Goal: Task Accomplishment & Management: Complete application form

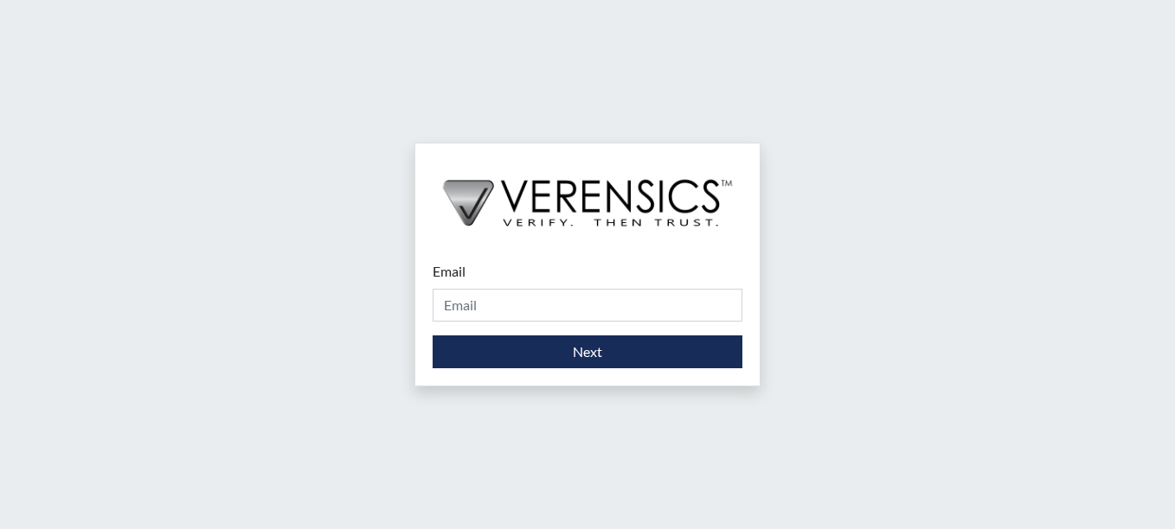
click at [630, 286] on div "Email Please provide your email address." at bounding box center [588, 291] width 310 height 61
drag, startPoint x: 627, startPoint y: 298, endPoint x: 627, endPoint y: 308, distance: 9.5
click at [627, 300] on input "Email" at bounding box center [588, 305] width 310 height 33
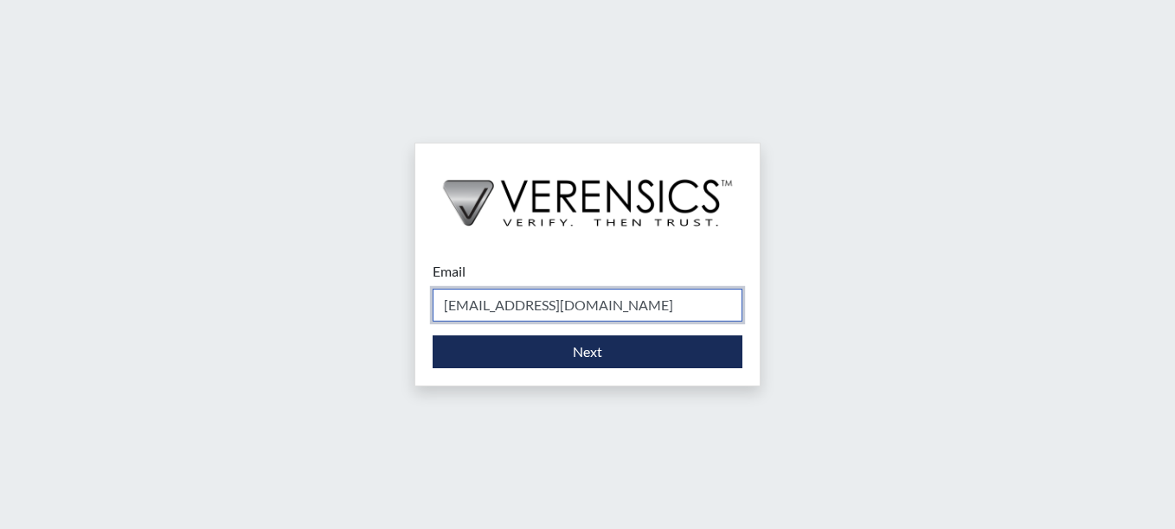
click at [604, 312] on input "[EMAIL_ADDRESS][DOMAIN_NAME]" at bounding box center [588, 305] width 310 height 33
click at [638, 311] on input "[EMAIL_ADDRESS][DOMAIN_NAME]" at bounding box center [588, 305] width 310 height 33
type input "l"
type input "[PERSON_NAME][EMAIL_ADDRESS][PERSON_NAME][DOMAIN_NAME]"
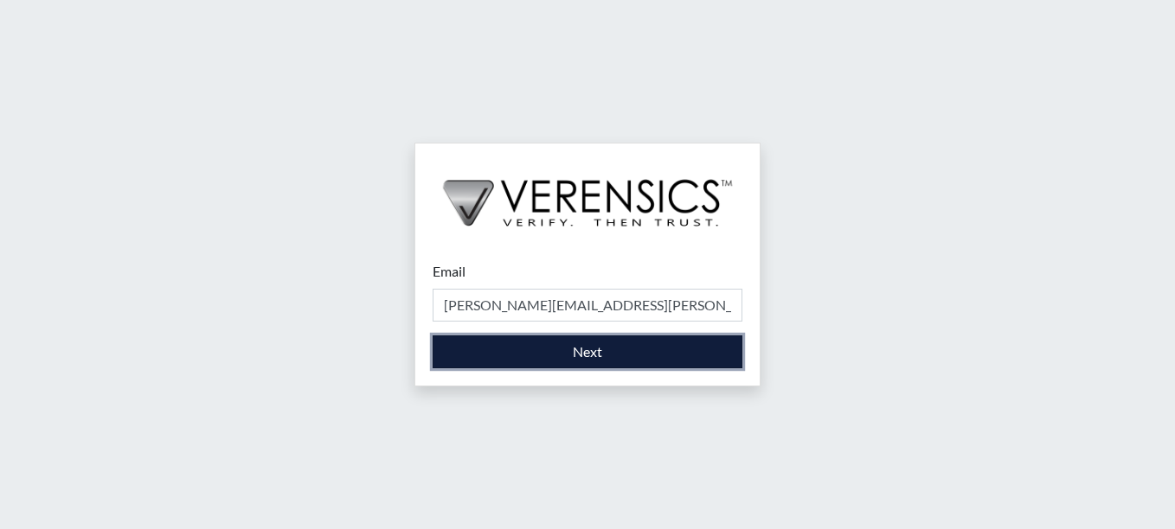
click at [614, 353] on button "Next" at bounding box center [588, 352] width 310 height 33
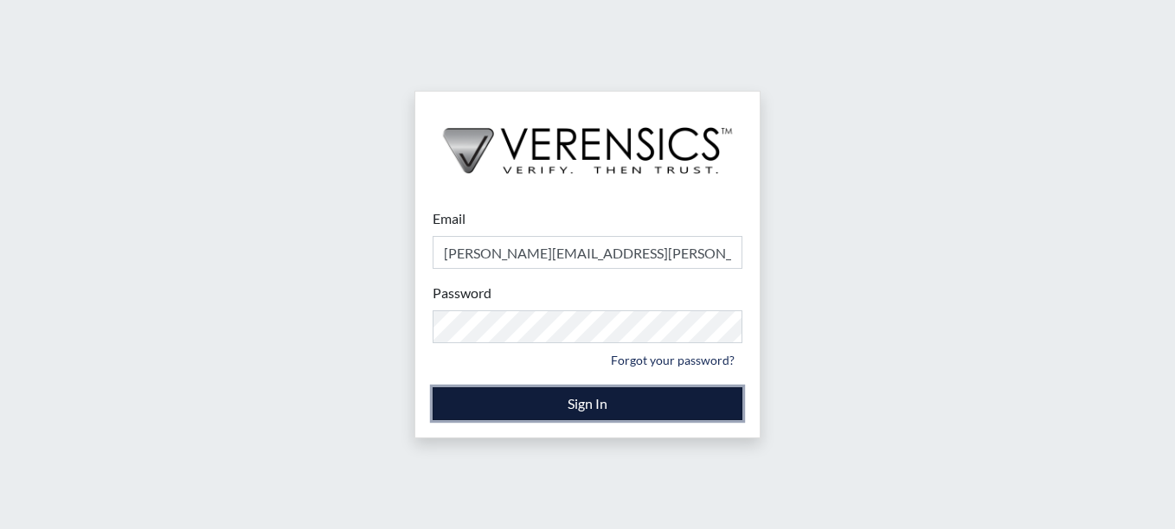
click at [652, 401] on button "Sign In" at bounding box center [588, 404] width 310 height 33
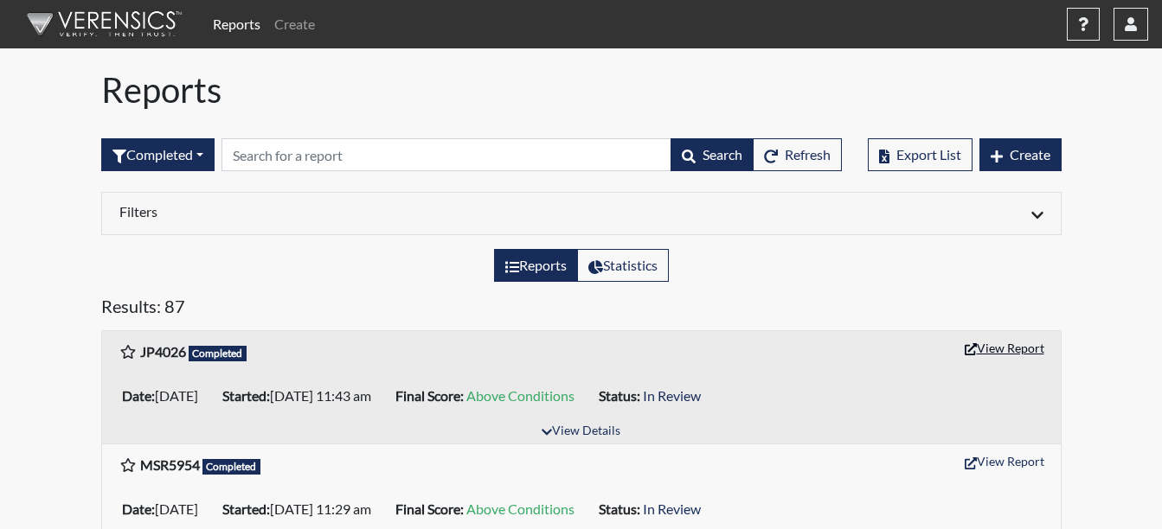
click at [1033, 347] on button "View Report" at bounding box center [1004, 348] width 95 height 27
click at [251, 23] on link "Reports" at bounding box center [236, 24] width 61 height 35
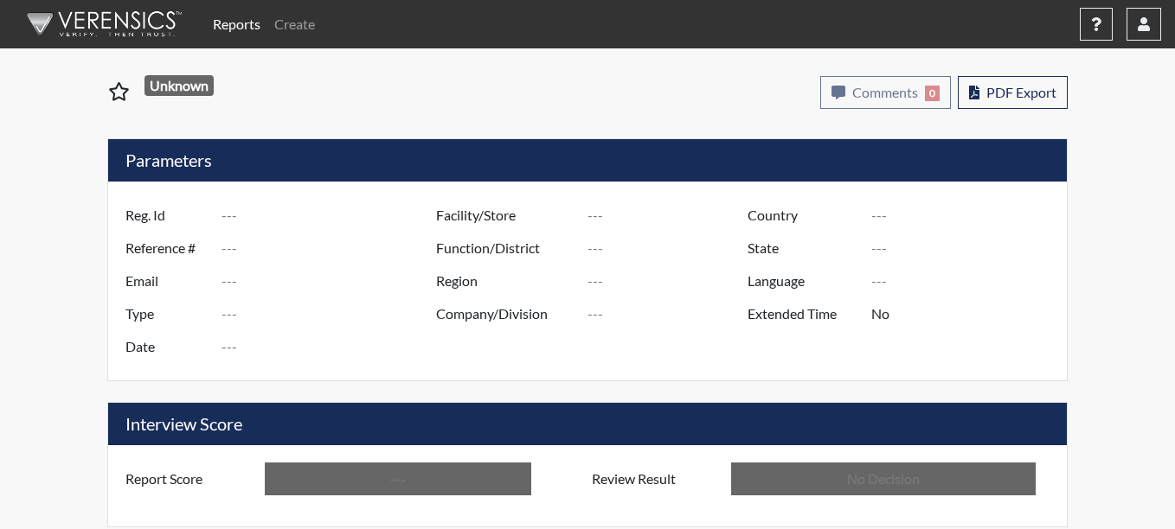
type input "JP4026"
type input "51519"
type input "---"
type input "Corrections Pre-Employment"
type input "Sep 30, 2025"
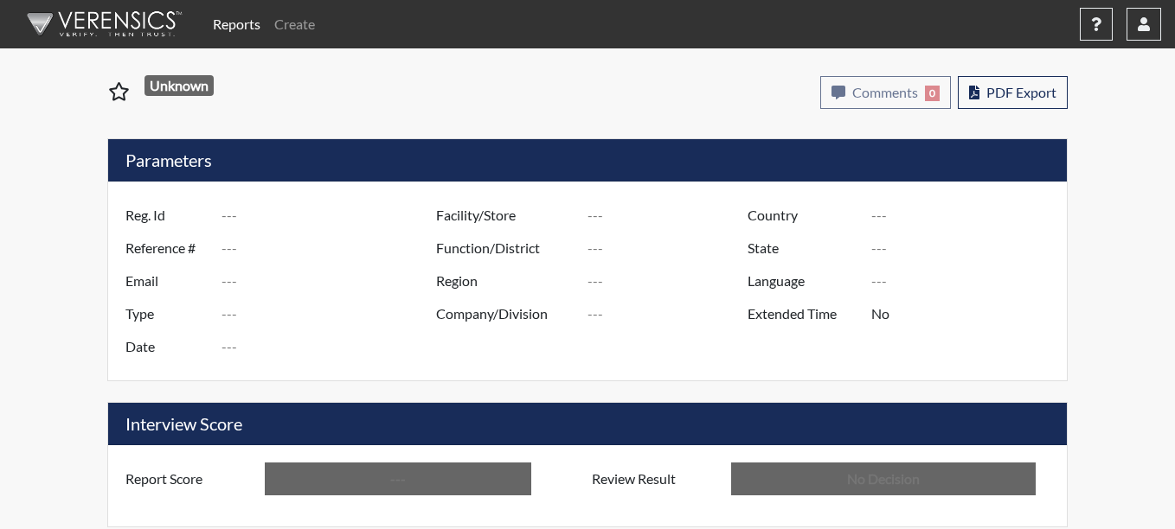
type input "Augusta TC"
type input "[GEOGRAPHIC_DATA]"
type input "[US_STATE]"
type input "English"
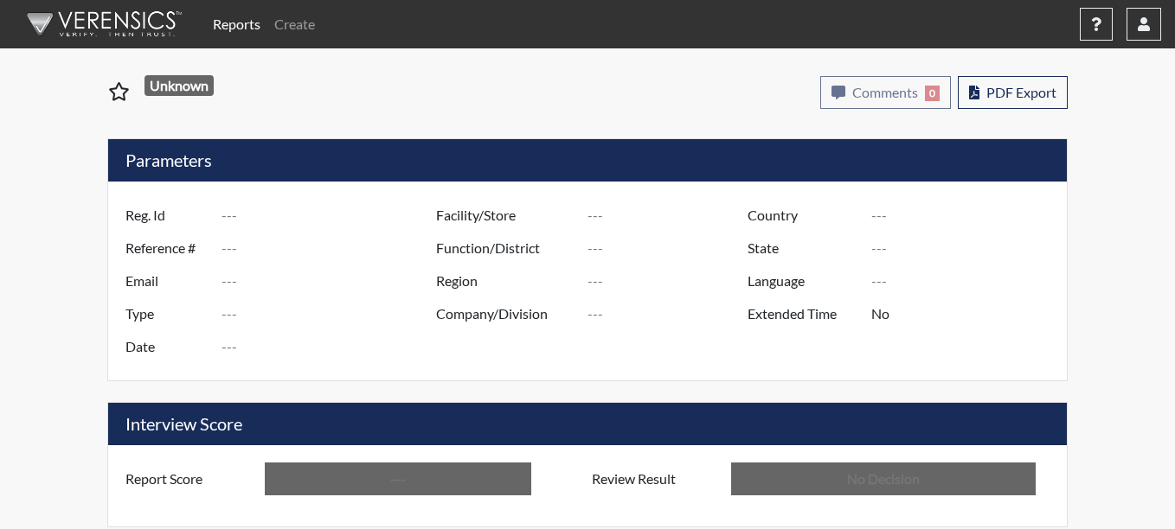
type input "Above Conditions"
type input "In Review"
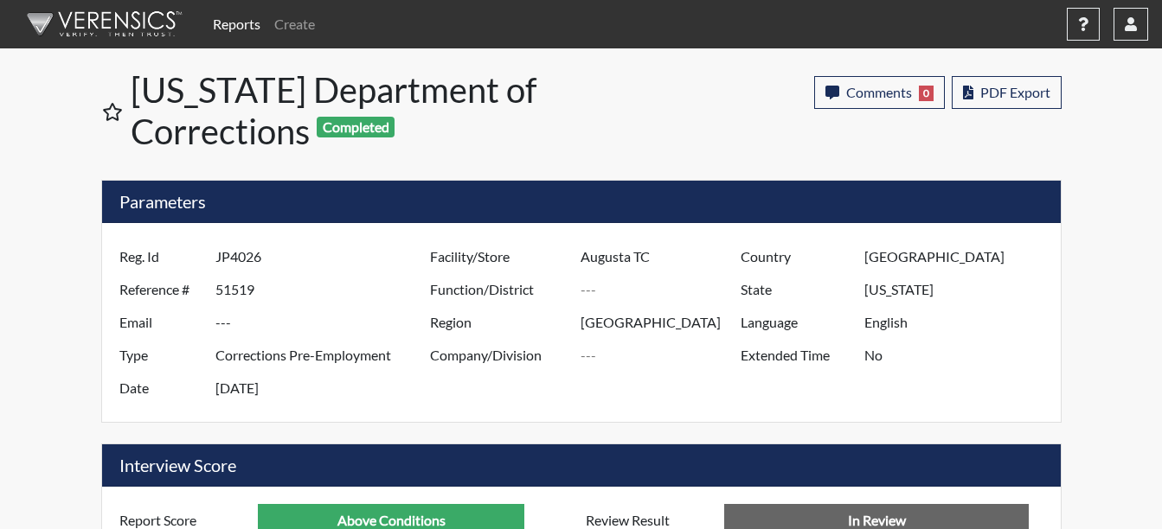
scroll to position [864740, 864309]
click at [296, 29] on link "Create" at bounding box center [294, 24] width 54 height 35
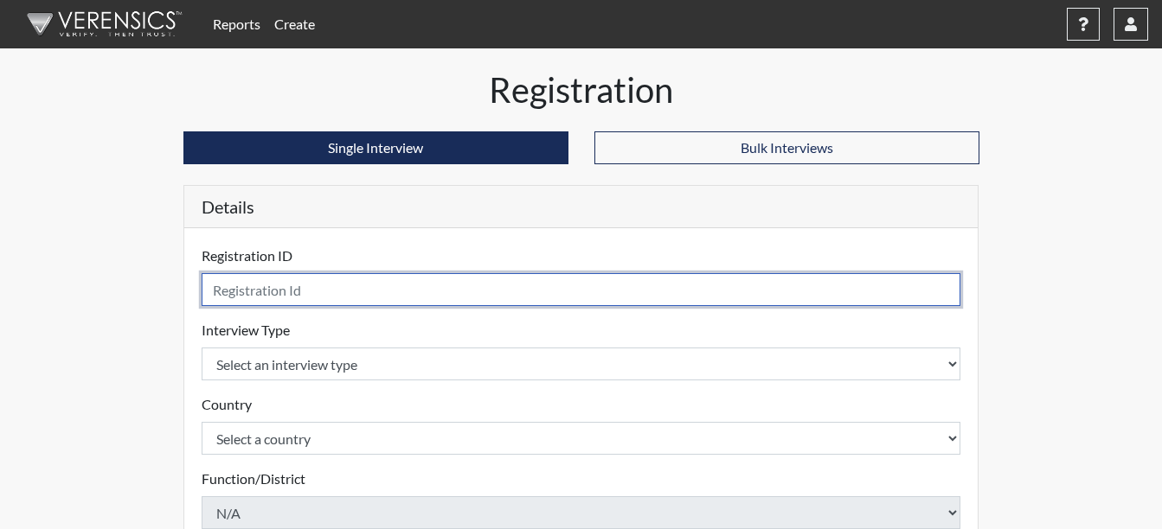
click at [286, 304] on input "text" at bounding box center [581, 289] width 759 height 33
type input "s"
type input "SS5166"
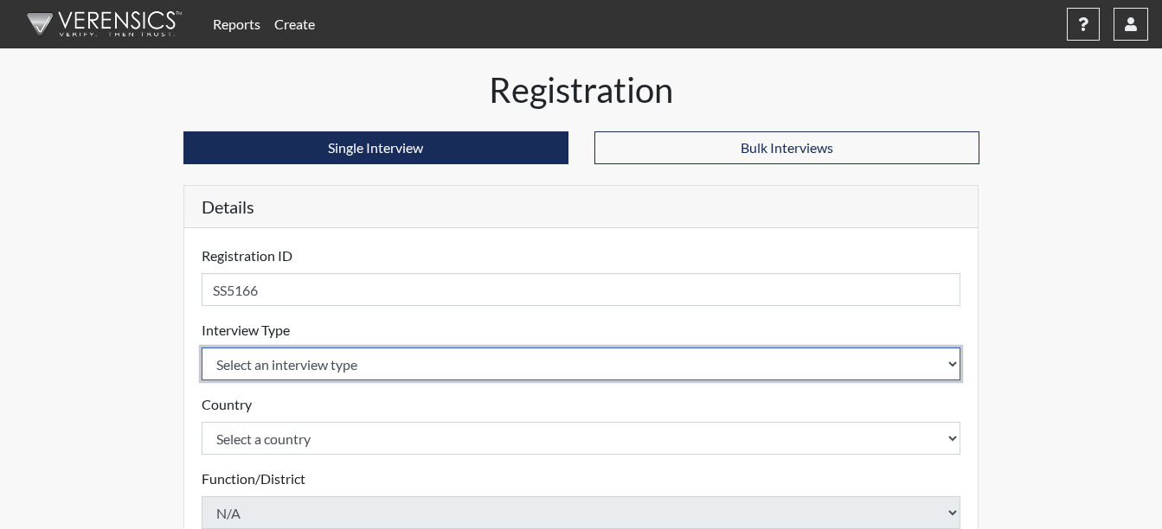
click at [904, 369] on select "Select an interview type Corrections Pre-Employment" at bounding box center [581, 364] width 759 height 33
select select "ff733e93-e1bf-11ea-9c9f-0eff0cf7eb8f"
click at [202, 348] on select "Select an interview type Corrections Pre-Employment" at bounding box center [581, 364] width 759 height 33
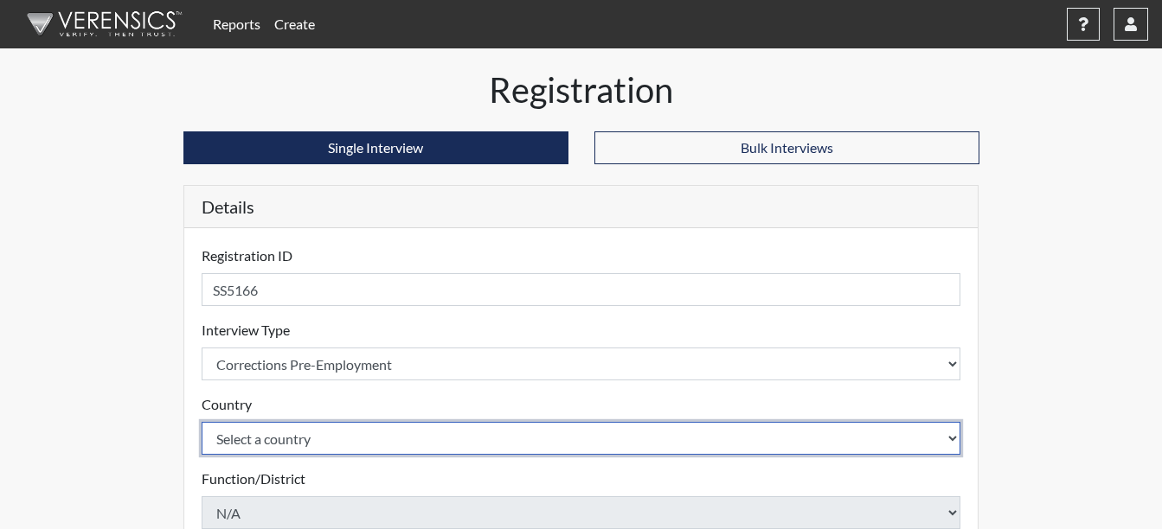
click at [950, 443] on select "Select a country United States Mexico" at bounding box center [581, 438] width 759 height 33
select select "united-states-of-america"
click at [202, 422] on select "Select a country United States Mexico" at bounding box center [581, 438] width 759 height 33
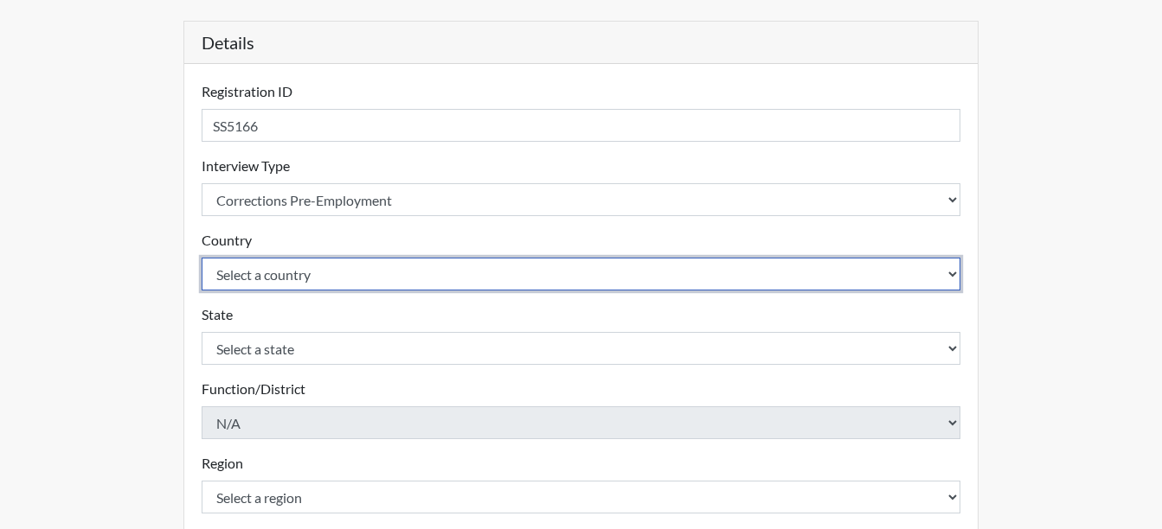
scroll to position [173, 0]
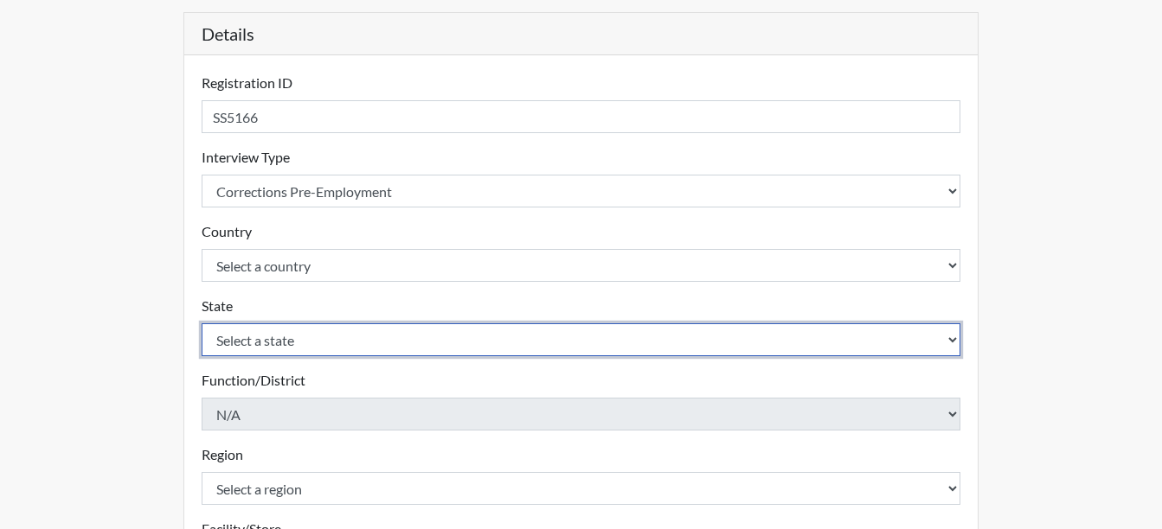
click at [945, 343] on select "Select a state Alabama Alaska Arizona Arkansas California Colorado Connecticut …" at bounding box center [581, 340] width 759 height 33
select select "GA"
click at [202, 324] on select "Select a state Alabama Alaska Arizona Arkansas California Colorado Connecticut …" at bounding box center [581, 340] width 759 height 33
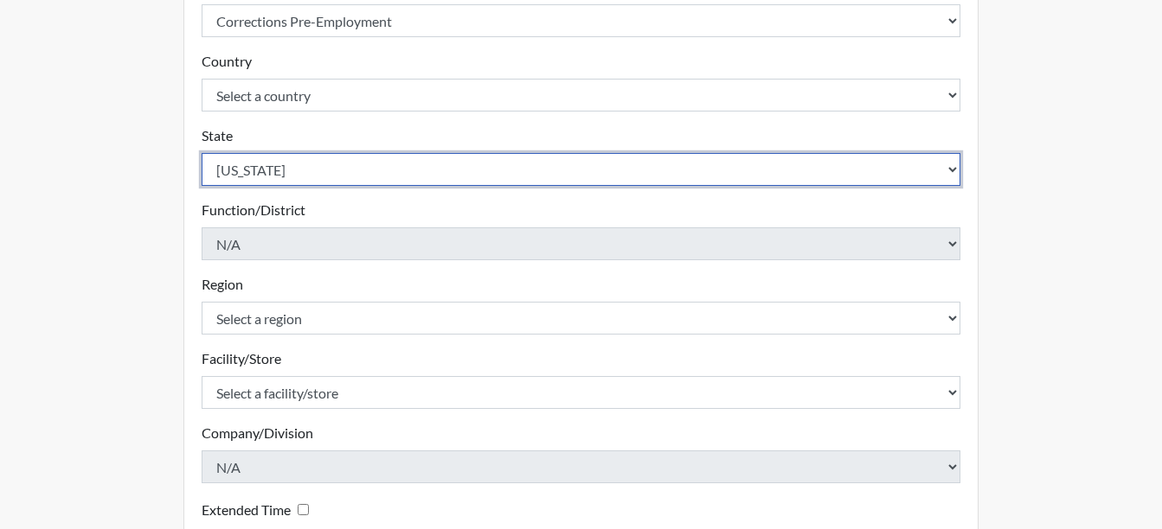
scroll to position [346, 0]
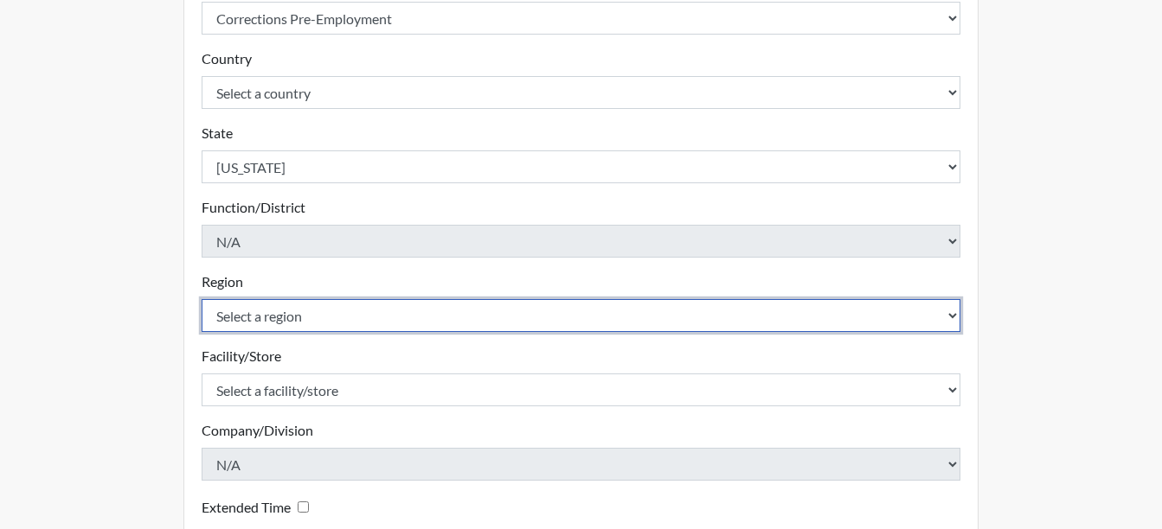
click at [937, 317] on select "Select a region North Region" at bounding box center [581, 315] width 759 height 33
select select "8bdab1f8-09d2-48bf-ae6d-f2dae3084107"
click at [202, 299] on select "Select a region North Region" at bounding box center [581, 315] width 759 height 33
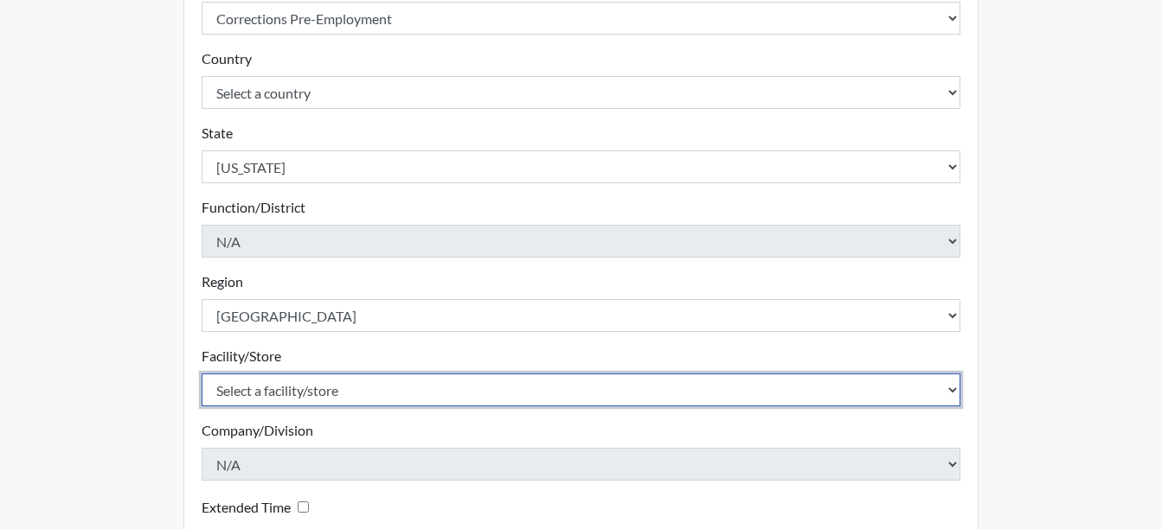
click at [946, 393] on select "Select a facility/store Augusta TC" at bounding box center [581, 390] width 759 height 33
select select "33875034-6eb3-4174-8e54-06e4266f1616"
click at [202, 374] on select "Select a facility/store Augusta TC" at bounding box center [581, 390] width 759 height 33
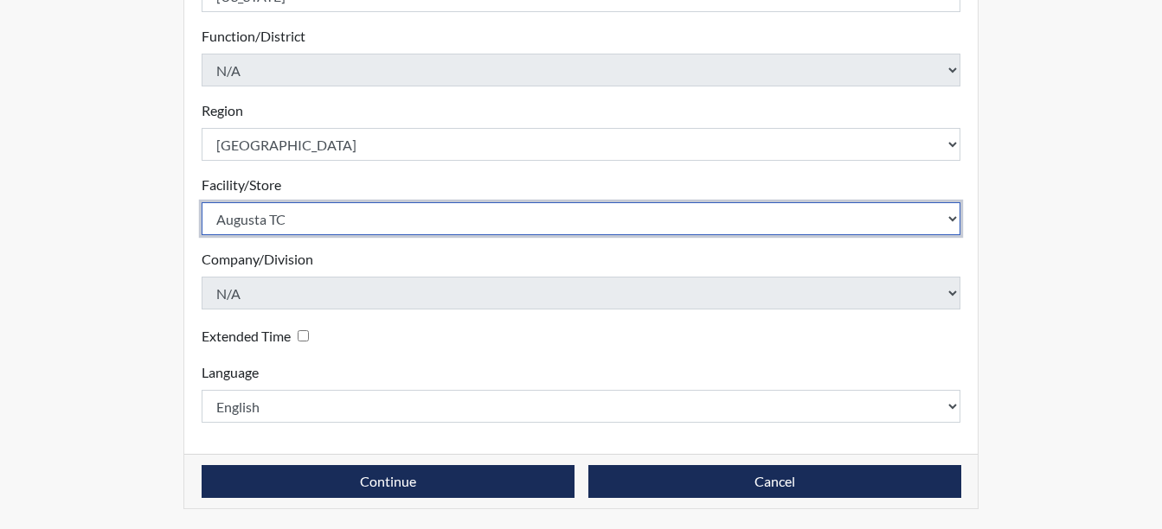
scroll to position [518, 0]
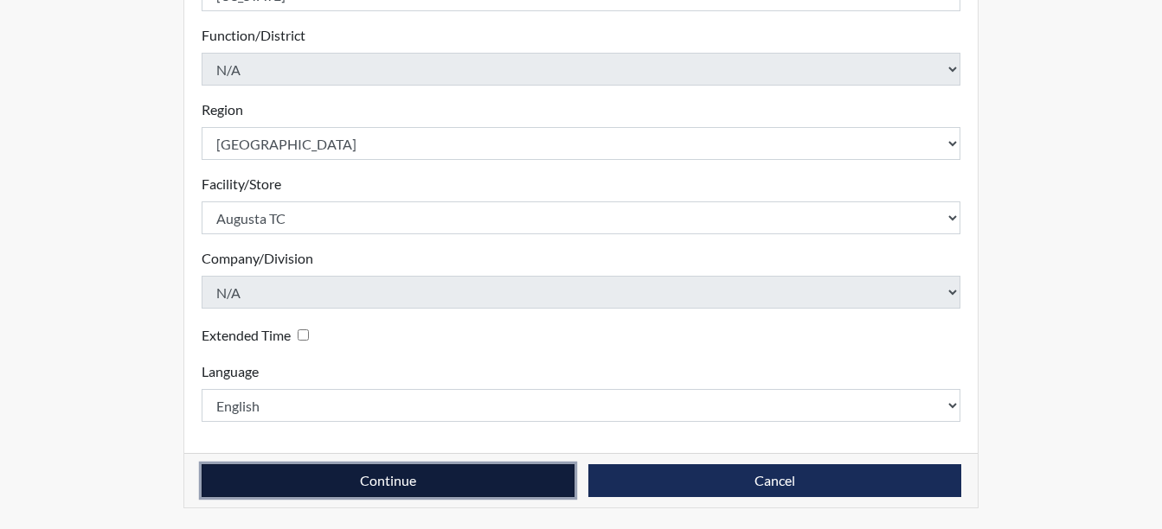
click at [400, 478] on button "Continue" at bounding box center [388, 481] width 373 height 33
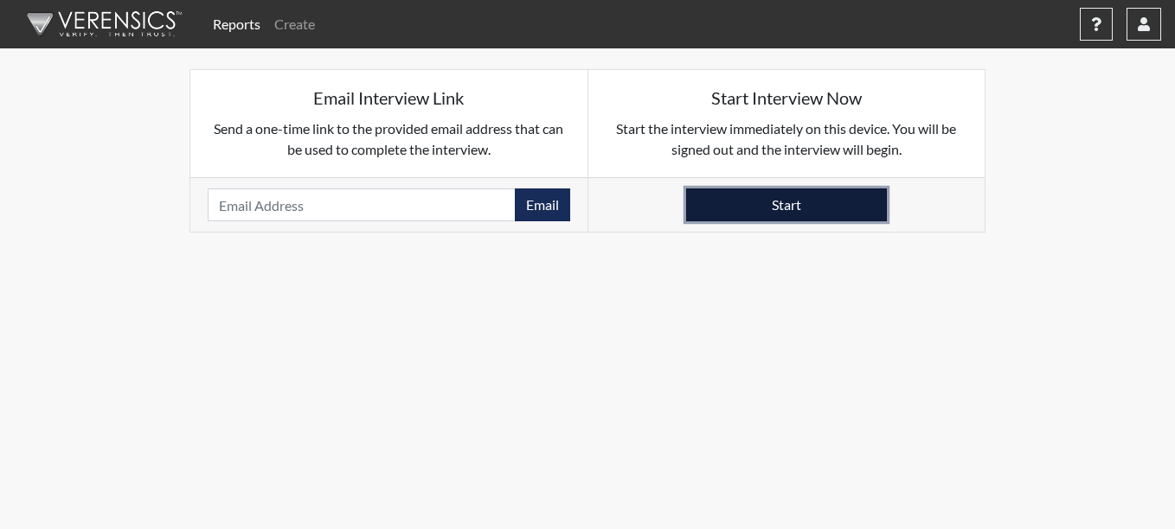
click at [805, 208] on button "Start" at bounding box center [786, 205] width 201 height 33
